Goal: Transaction & Acquisition: Download file/media

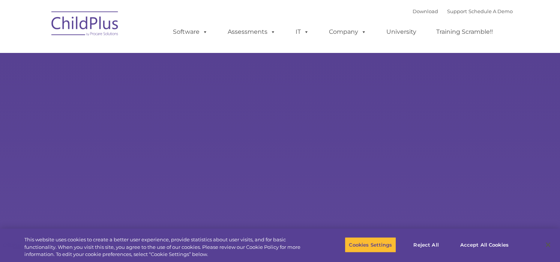
select select "MEDIUM"
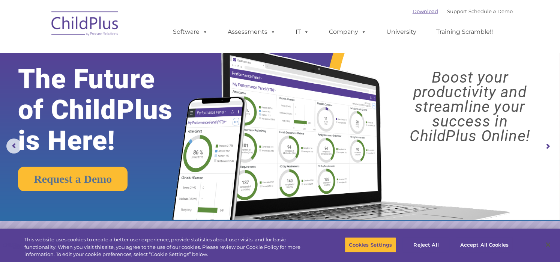
click at [414, 13] on link "Download" at bounding box center [426, 11] width 26 height 6
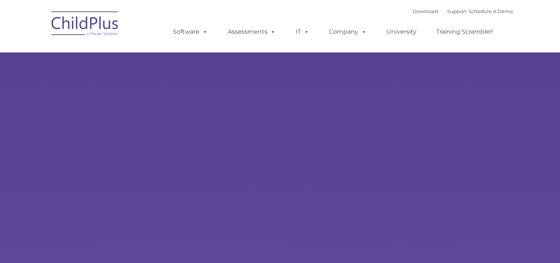
type input ""
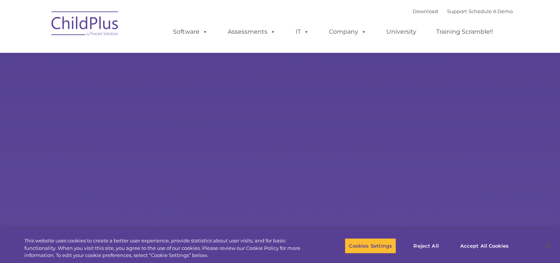
select select "MEDIUM"
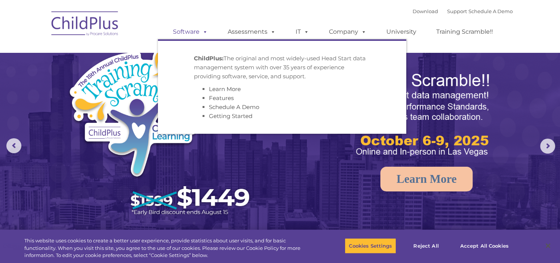
click at [198, 32] on link "Software" at bounding box center [190, 31] width 50 height 15
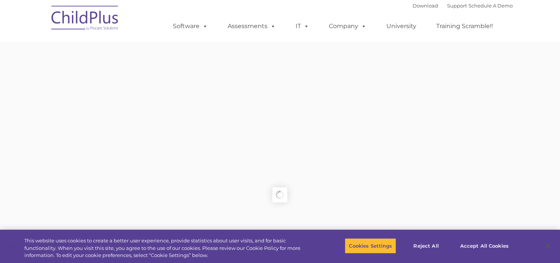
type input ""
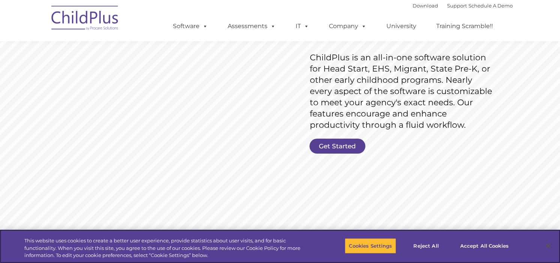
scroll to position [114, 0]
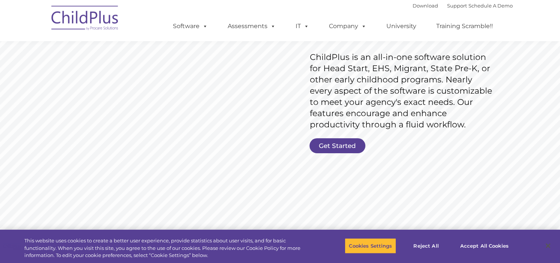
click at [418, 9] on div "Download Support | Schedule A Demo " at bounding box center [463, 5] width 100 height 11
click at [418, 7] on link "Download" at bounding box center [426, 6] width 26 height 6
